Goal: Task Accomplishment & Management: Manage account settings

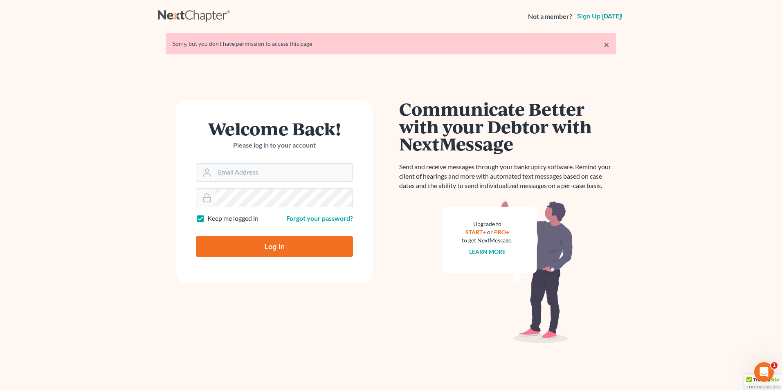
type input "[PERSON_NAME][EMAIL_ADDRESS][DOMAIN_NAME]"
click at [246, 237] on input "Log In" at bounding box center [274, 246] width 157 height 20
type input "Thinking..."
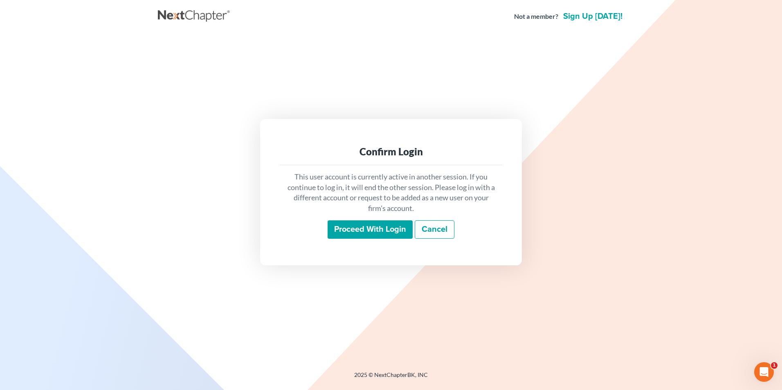
click at [365, 225] on input "Proceed with login" at bounding box center [370, 229] width 85 height 19
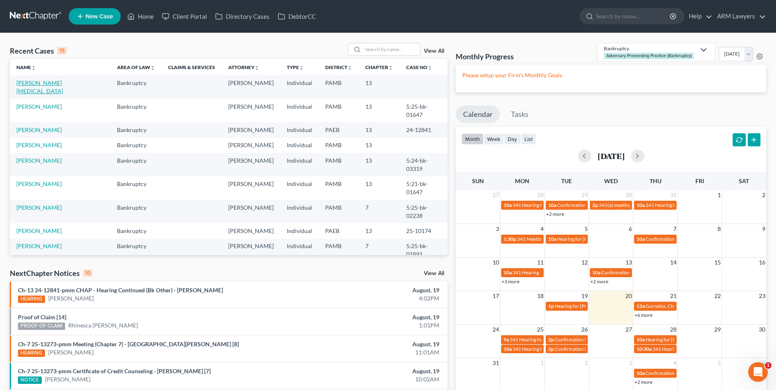
click at [40, 84] on link "Delodzia, Kyra" at bounding box center [39, 86] width 47 height 15
select select "6"
